Goal: Obtain resource: Download file/media

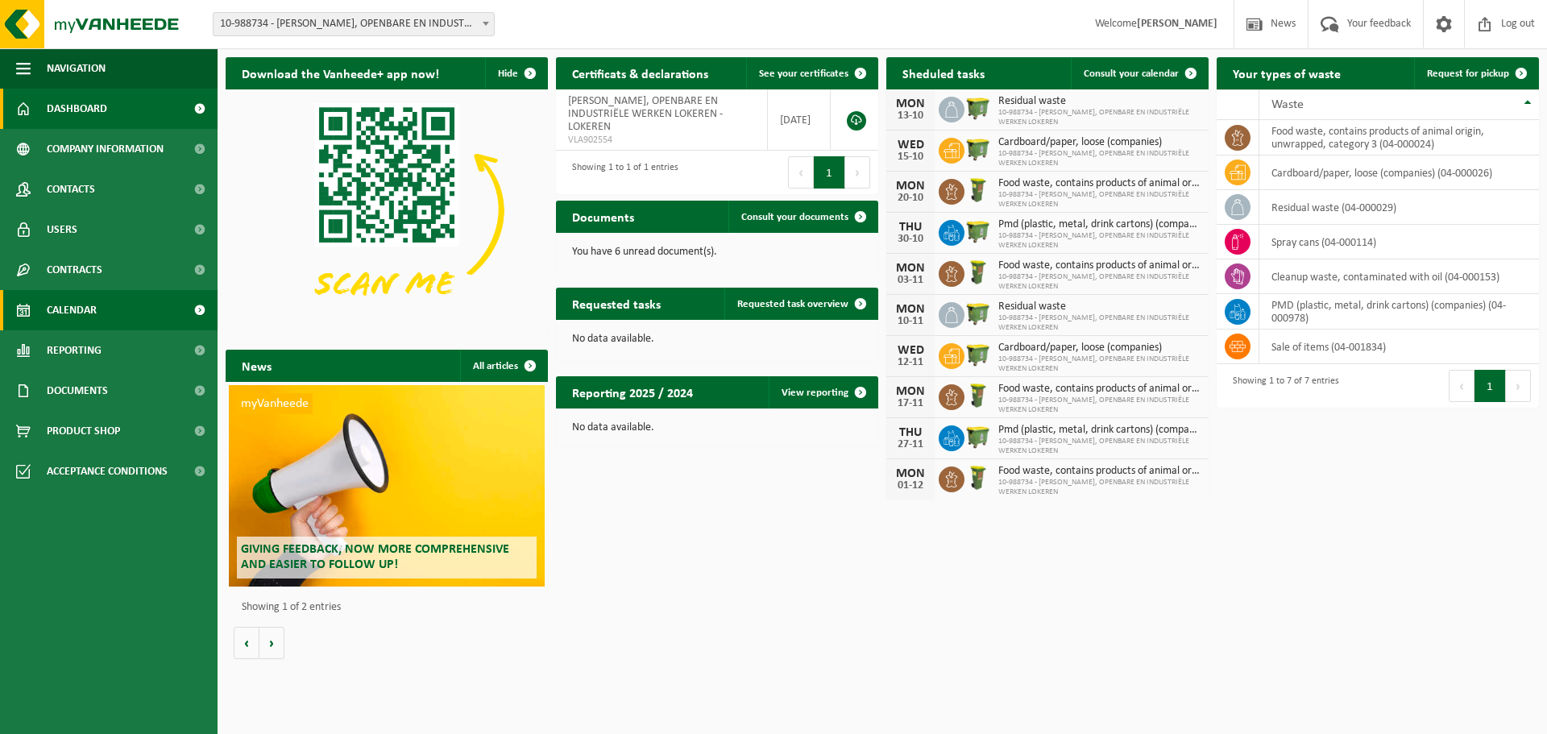
click at [79, 308] on span "Calendar" at bounding box center [72, 310] width 50 height 40
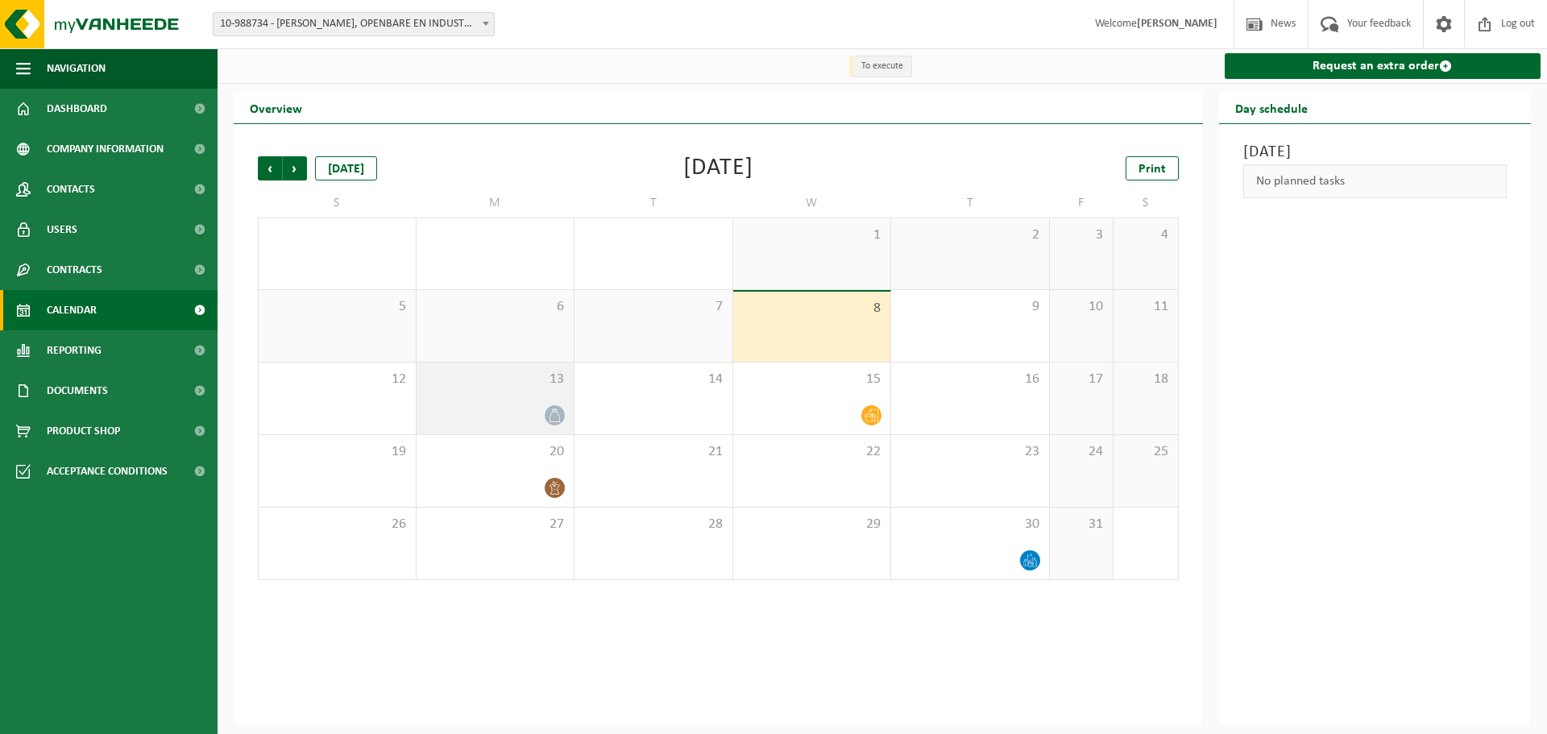
click at [493, 397] on div "13" at bounding box center [495, 398] width 158 height 72
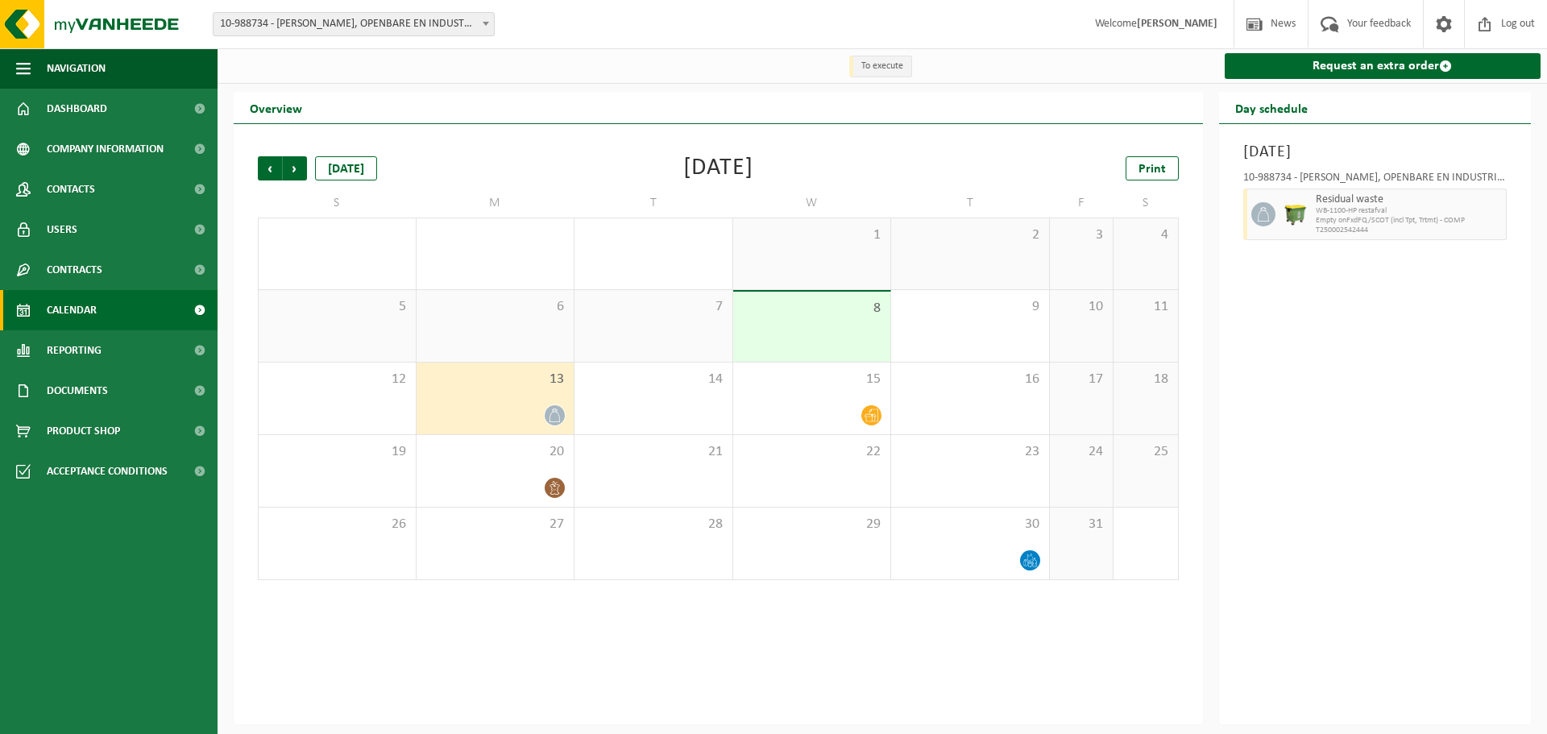
click at [797, 310] on span "8" at bounding box center [812, 309] width 142 height 18
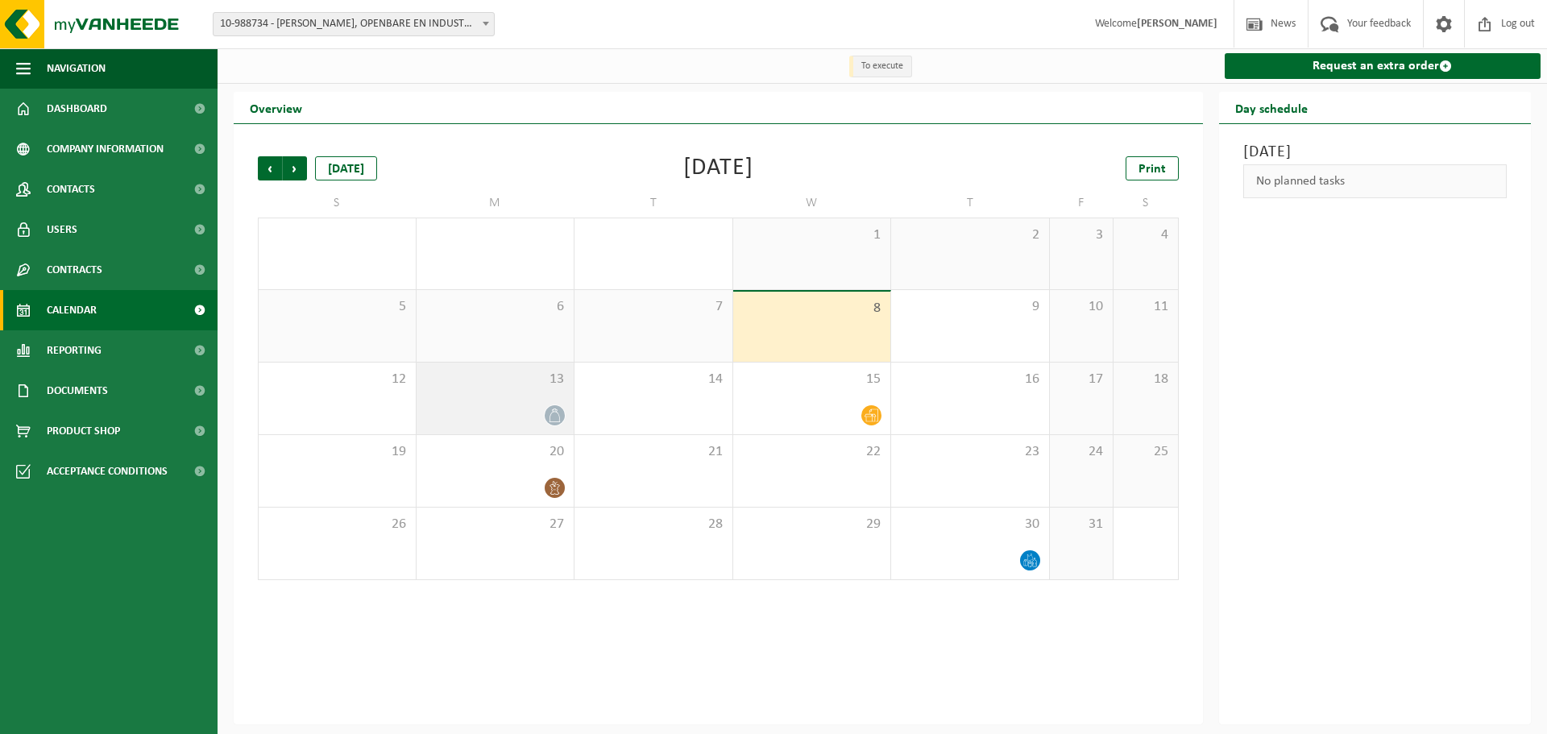
click at [509, 383] on span "13" at bounding box center [495, 380] width 142 height 18
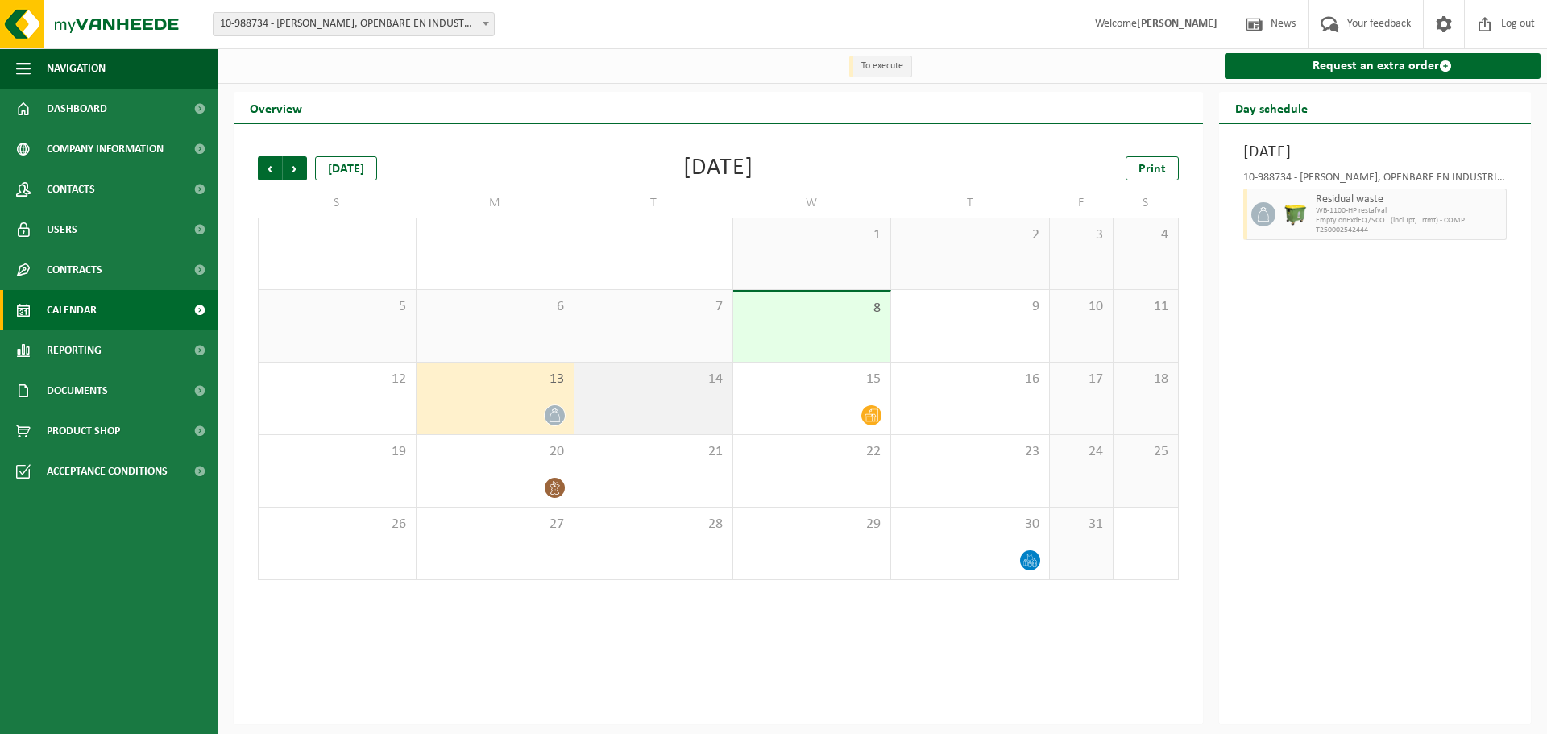
click at [634, 385] on span "14" at bounding box center [653, 380] width 142 height 18
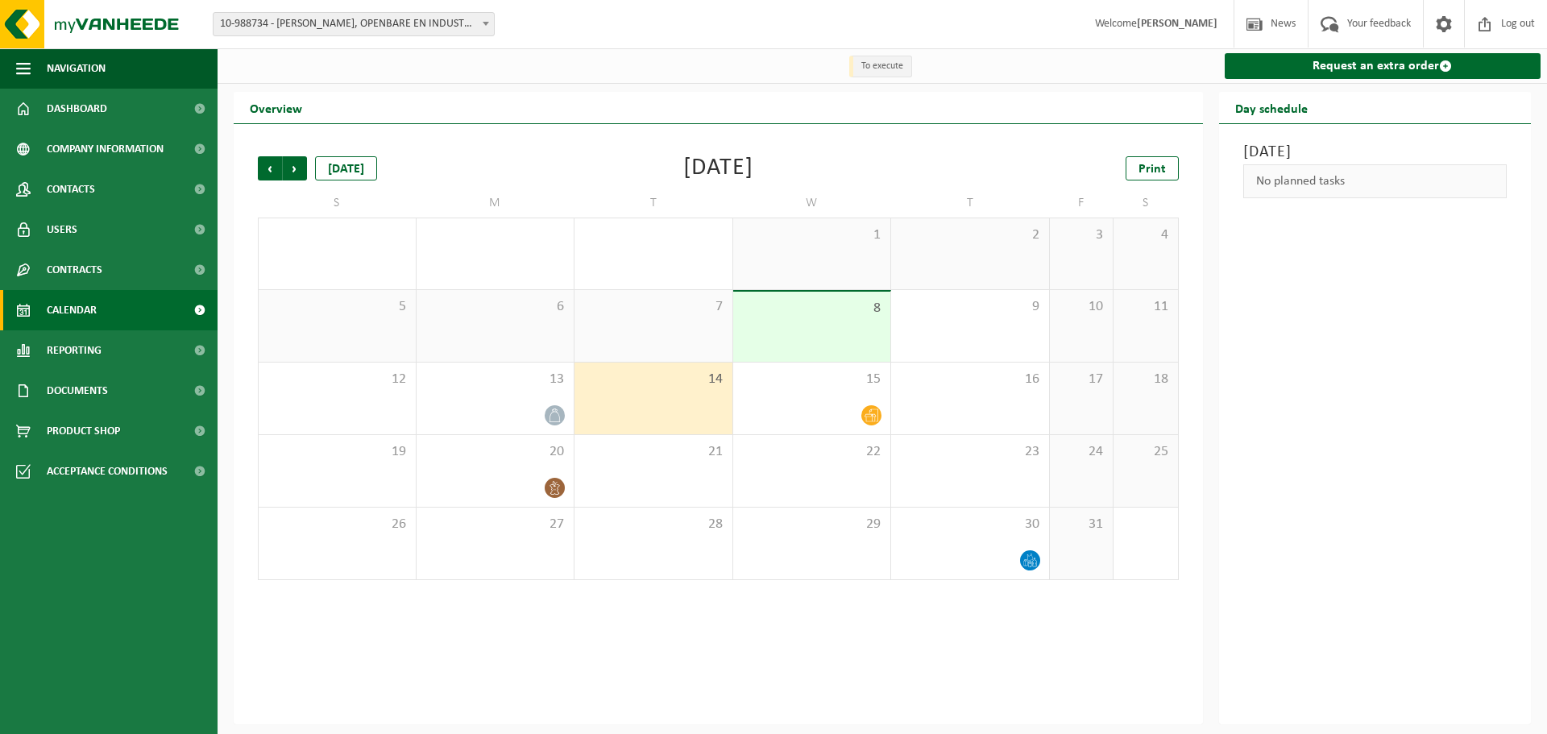
click at [723, 391] on div "14" at bounding box center [653, 398] width 158 height 72
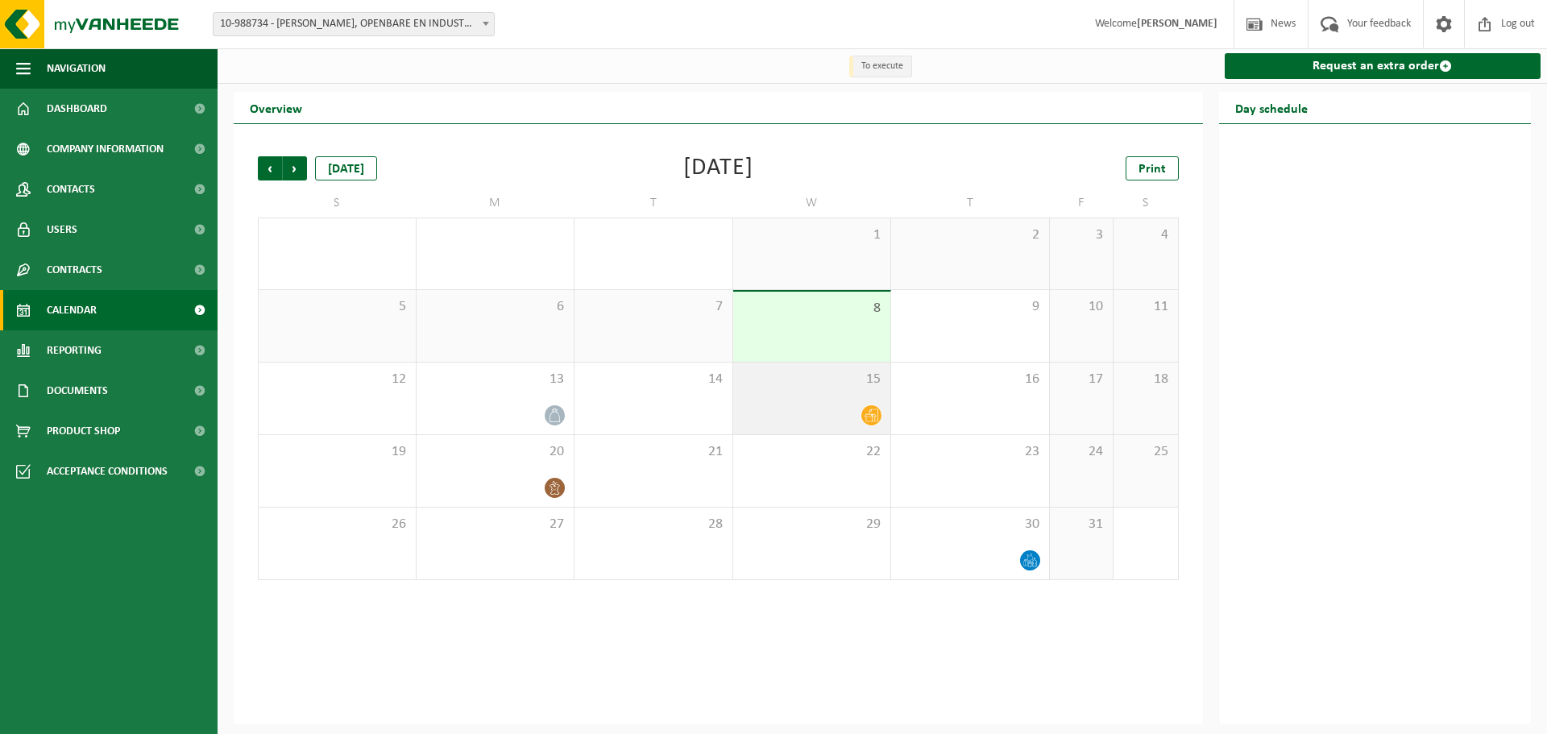
click at [758, 395] on div "15" at bounding box center [812, 398] width 158 height 72
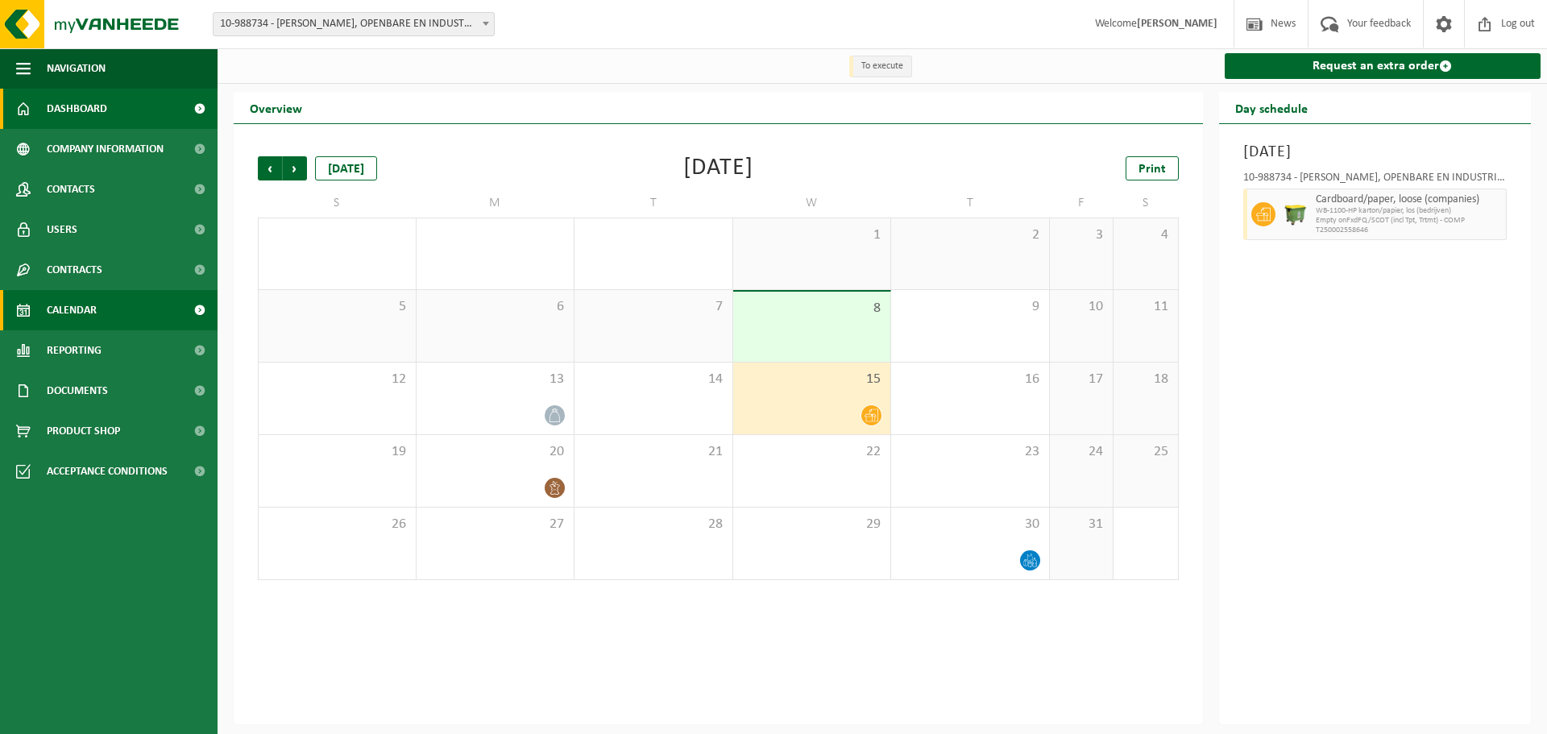
click at [114, 95] on link "Dashboard" at bounding box center [108, 109] width 217 height 40
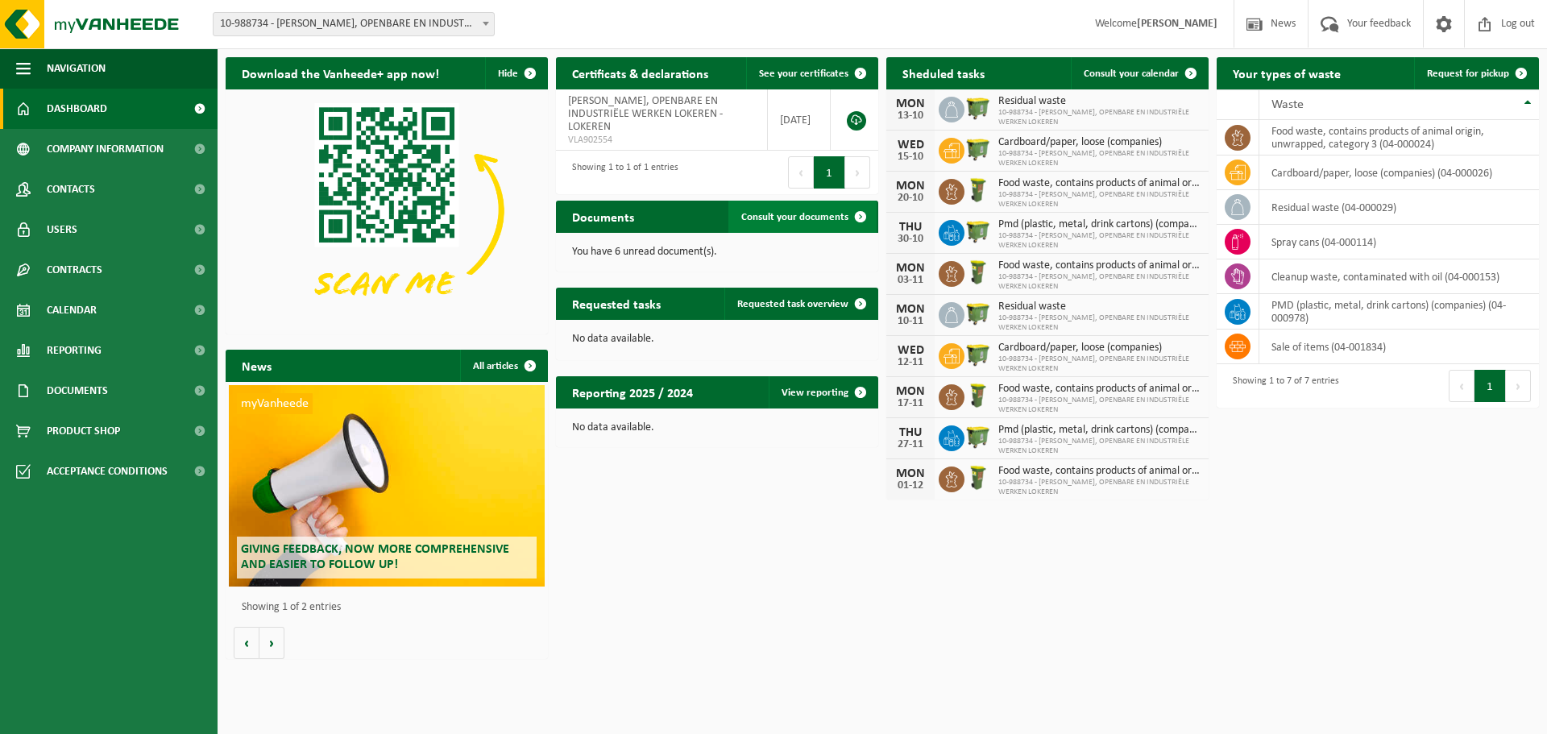
click at [773, 218] on span "Consult your documents" at bounding box center [794, 217] width 107 height 10
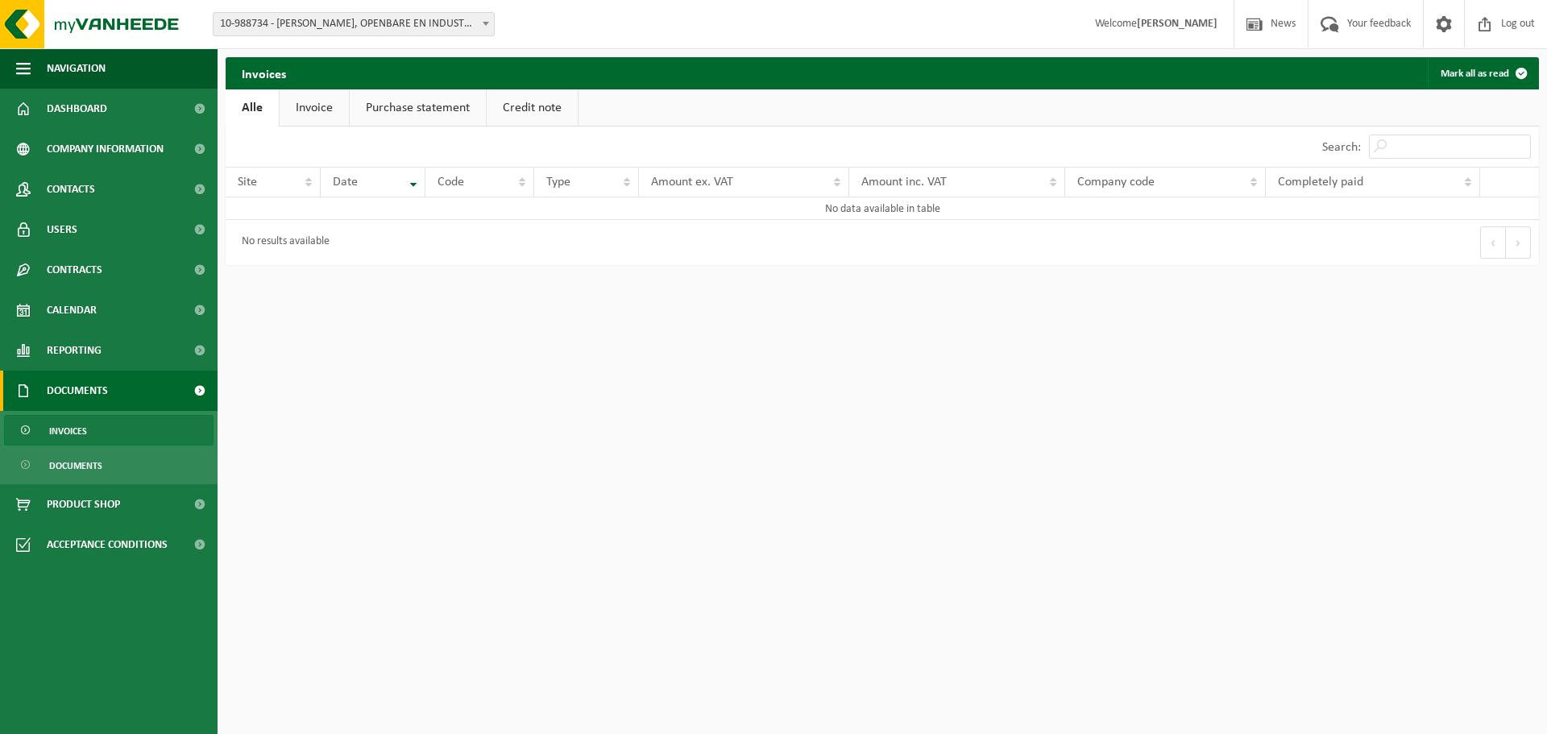
click at [329, 111] on link "Invoice" at bounding box center [314, 107] width 69 height 37
click at [438, 114] on link "Purchase statement" at bounding box center [419, 107] width 136 height 37
click at [515, 110] on link "Credit note" at bounding box center [536, 107] width 91 height 37
click at [215, 110] on span at bounding box center [199, 109] width 36 height 40
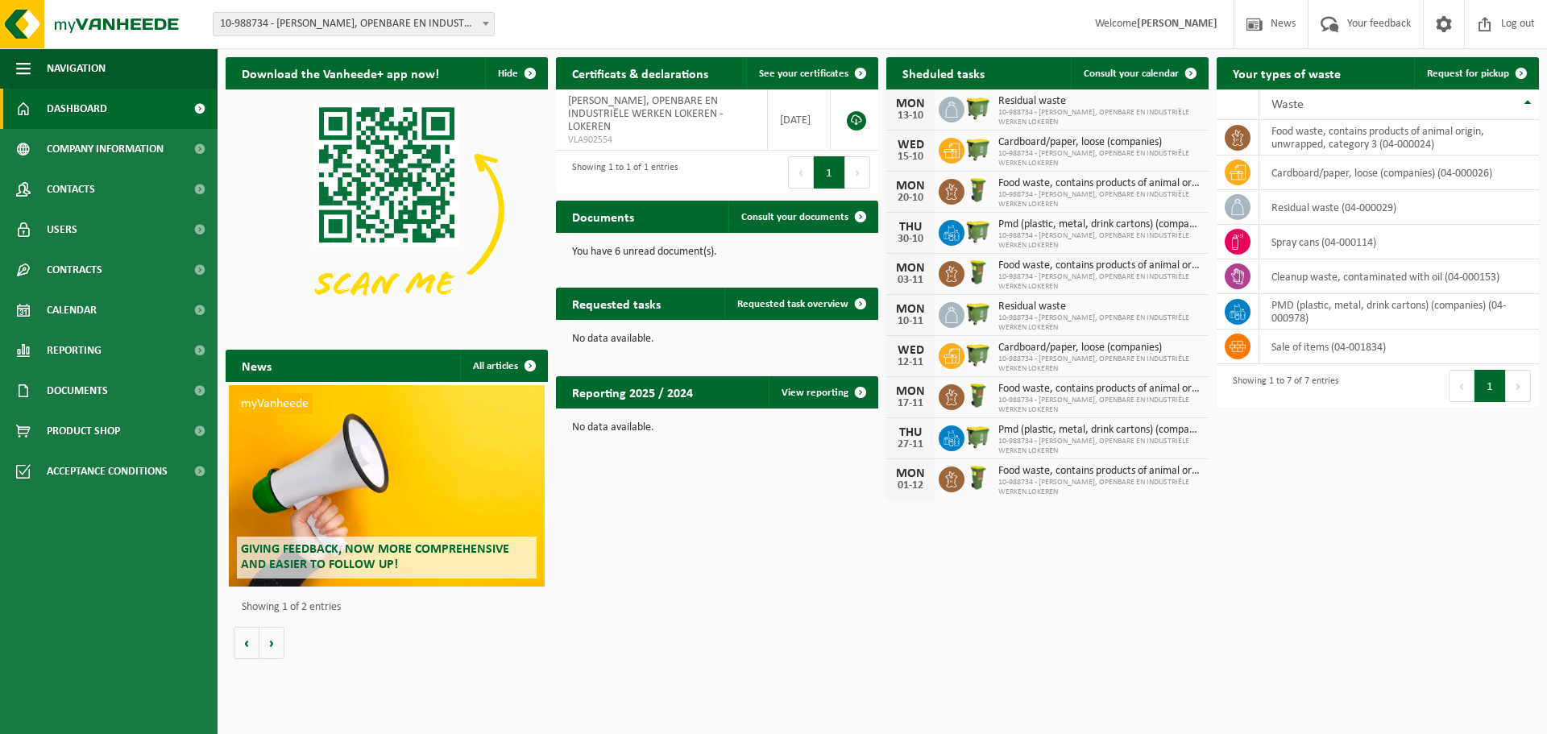
click at [140, 114] on link "Dashboard" at bounding box center [108, 109] width 217 height 40
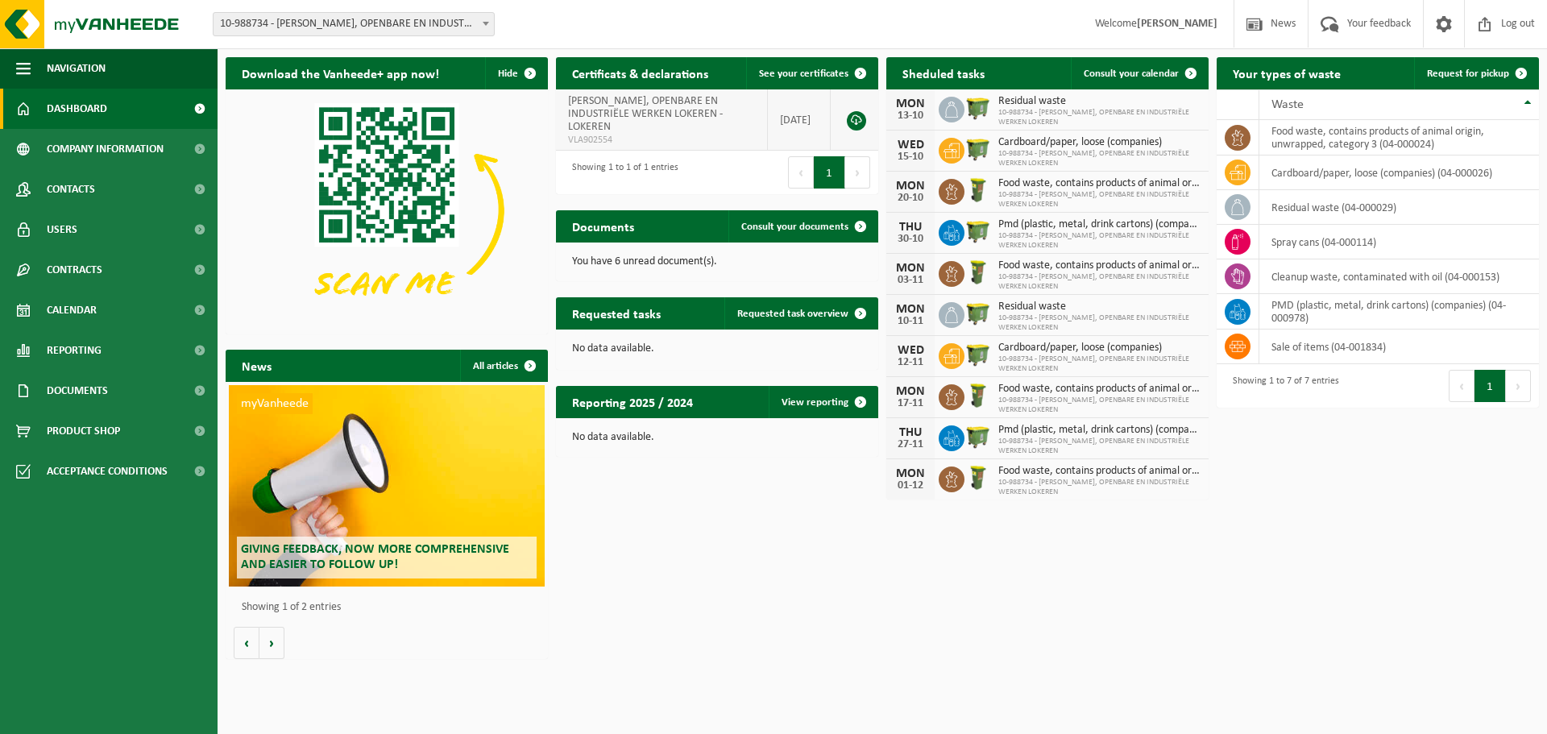
click at [636, 108] on span "[PERSON_NAME], OPENBARE EN INDUSTRIËLE WERKEN LOKEREN - LOKEREN" at bounding box center [645, 114] width 155 height 38
click at [783, 114] on td "[DATE]" at bounding box center [799, 119] width 63 height 61
click at [854, 116] on link at bounding box center [856, 120] width 19 height 19
